Goal: Navigation & Orientation: Understand site structure

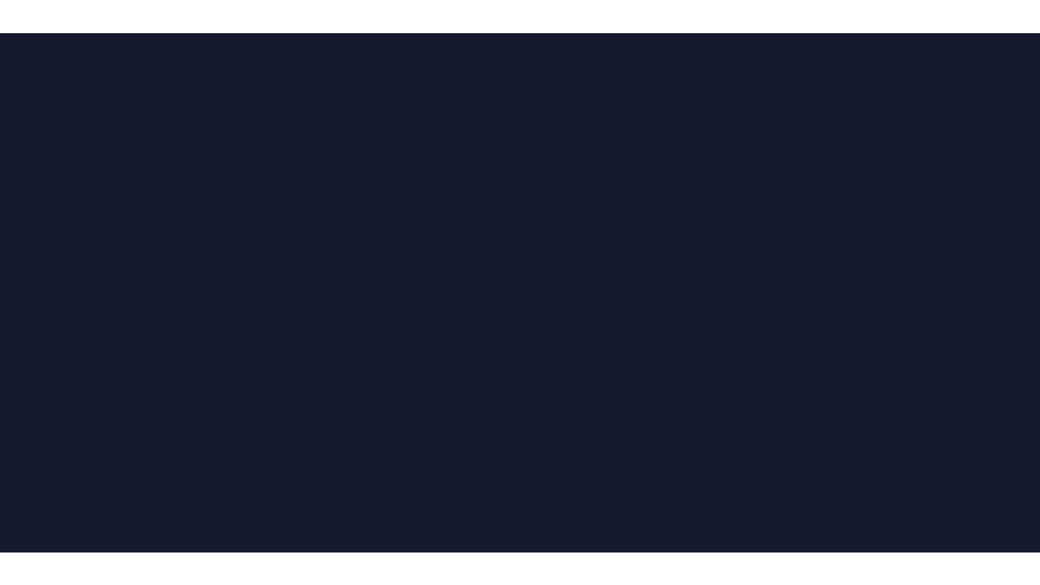
scroll to position [0, 0]
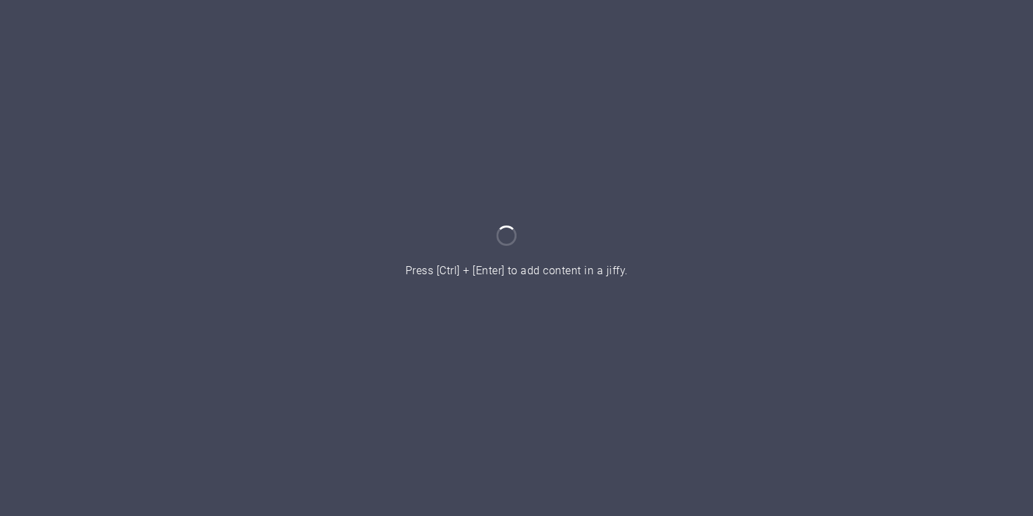
click icon "button"
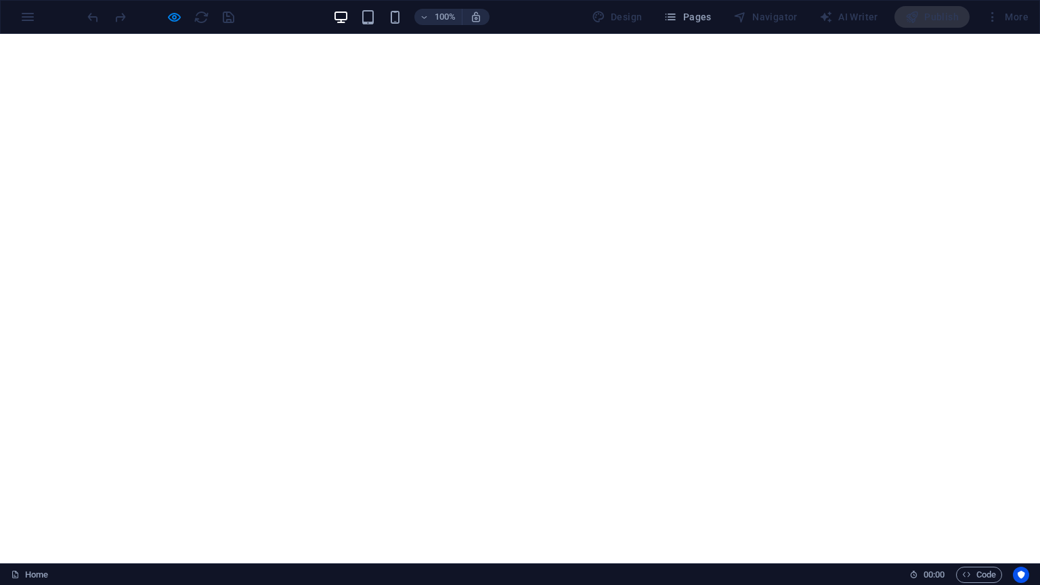
click link "Home"
click link "Rooms"
click link "Excursions"
click link "Contact"
click link "Rooms"
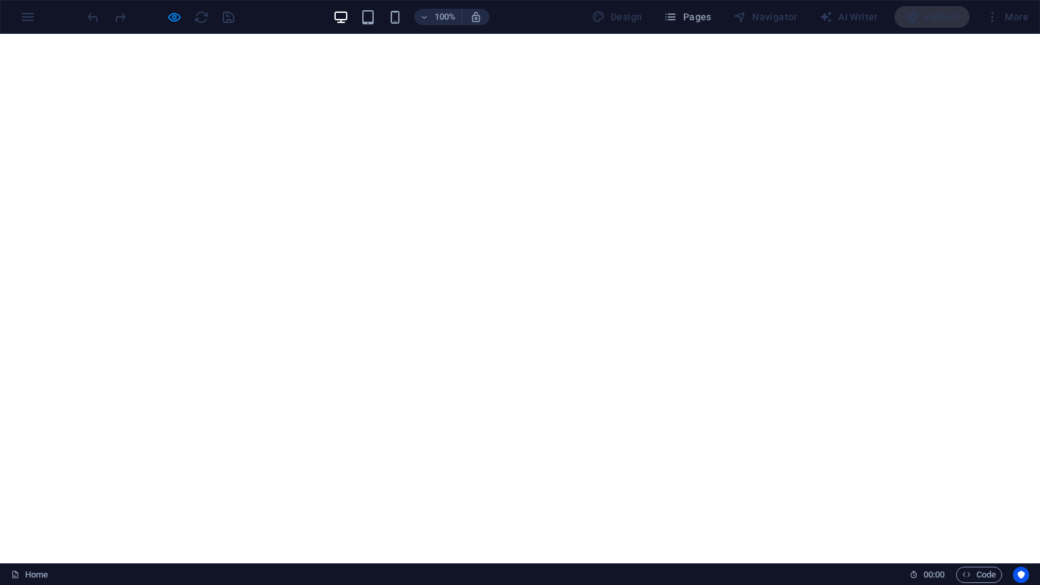
scroll to position [1814, 0]
click p "Deluxe Room"
click span "Double Room"
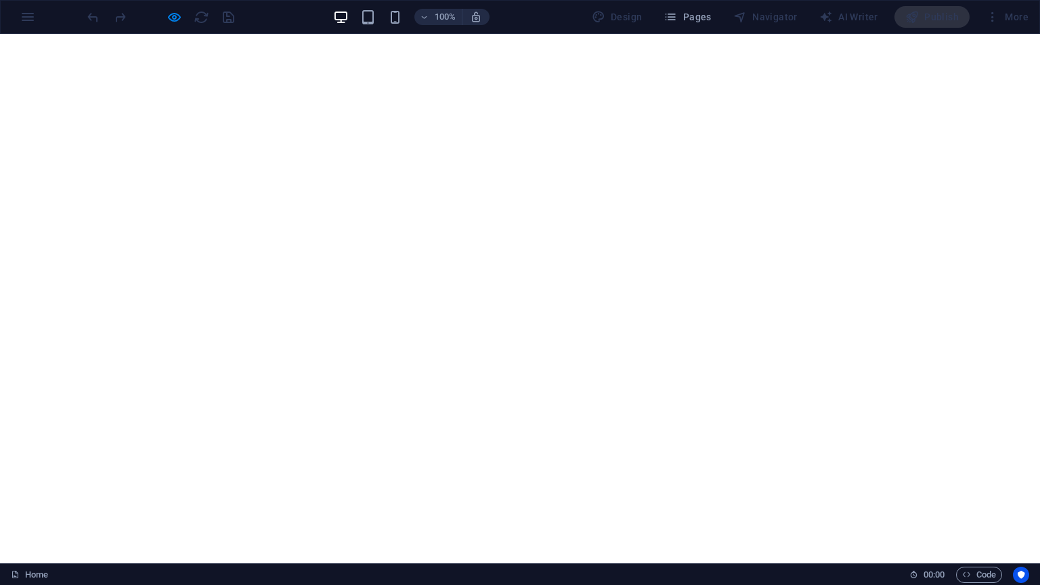
click span "Family Room"
click link "Home"
click link "Excursions"
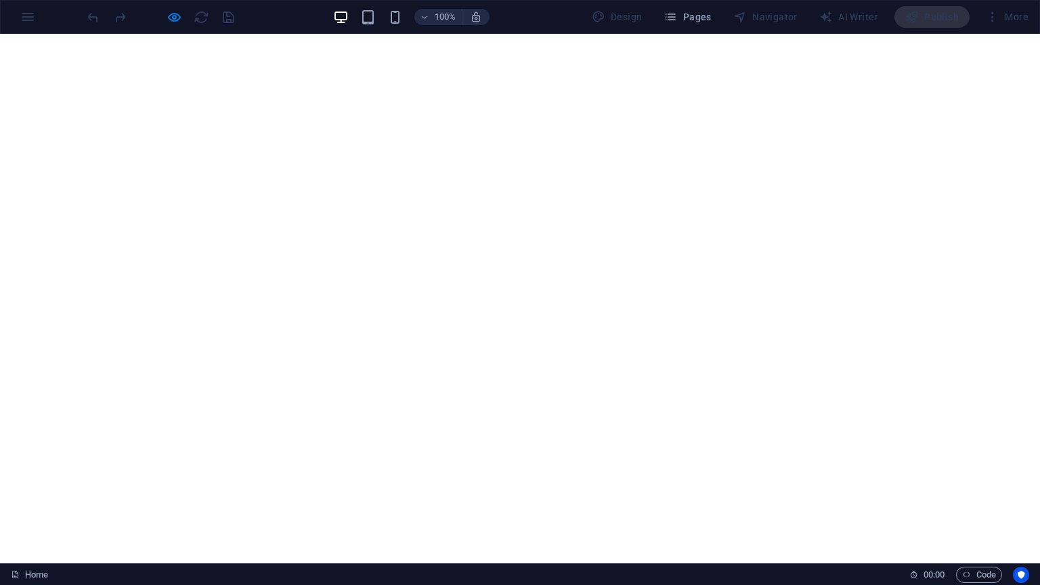
click span "Deluxe Room"
click span "Double Room"
click span "Family Room"
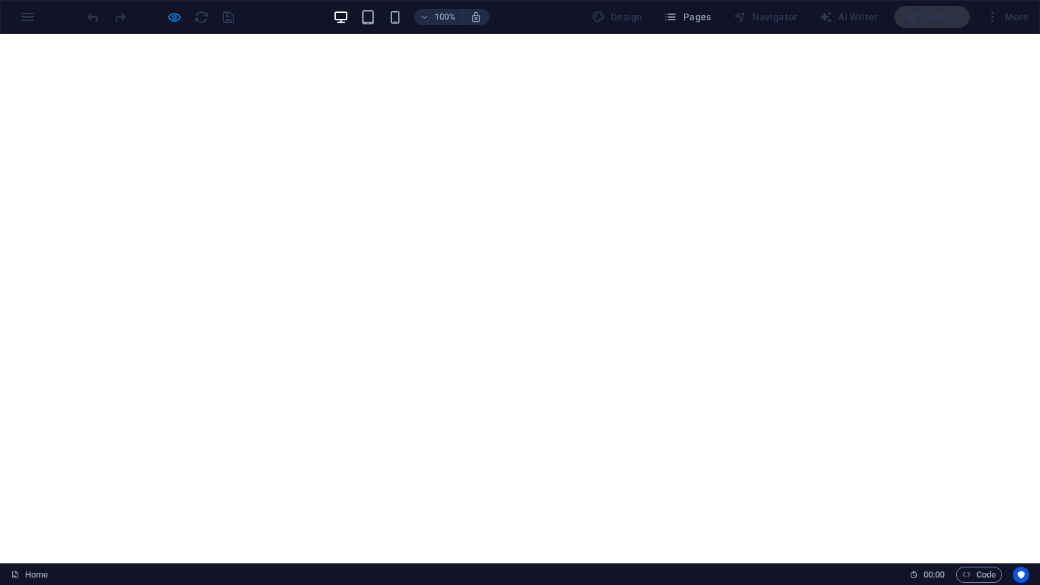
scroll to position [0, 5]
click link "Excursions"
